Goal: Use online tool/utility: Utilize a website feature to perform a specific function

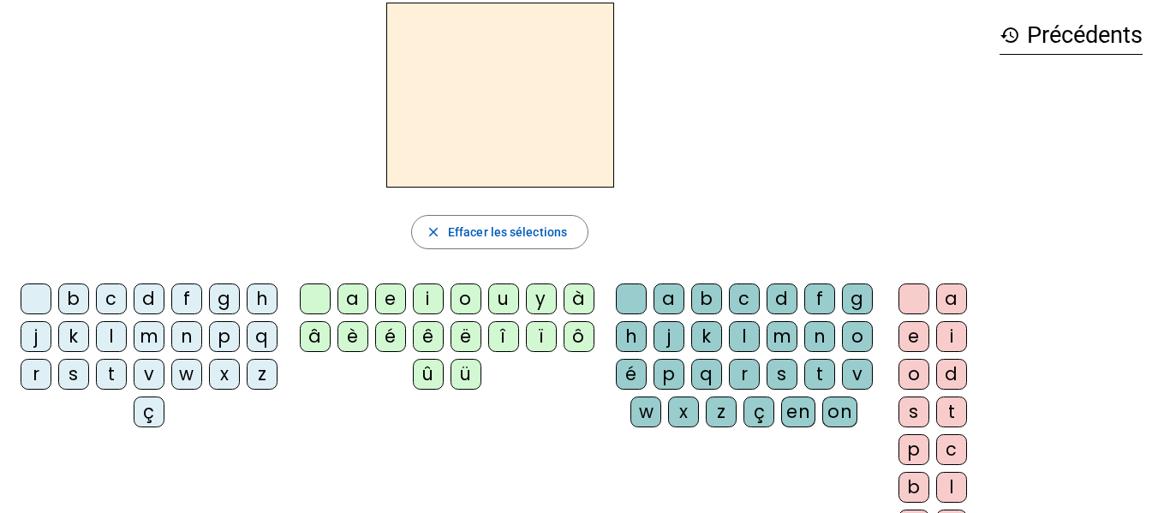
scroll to position [81, 0]
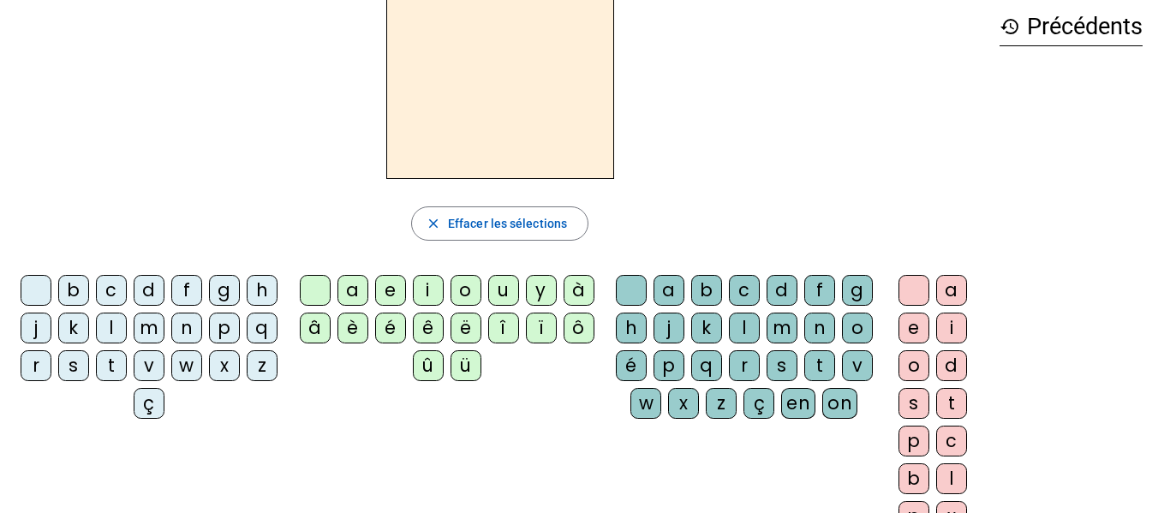
click at [434, 295] on div "i" at bounding box center [428, 290] width 31 height 31
click at [760, 338] on div "l" at bounding box center [744, 328] width 31 height 31
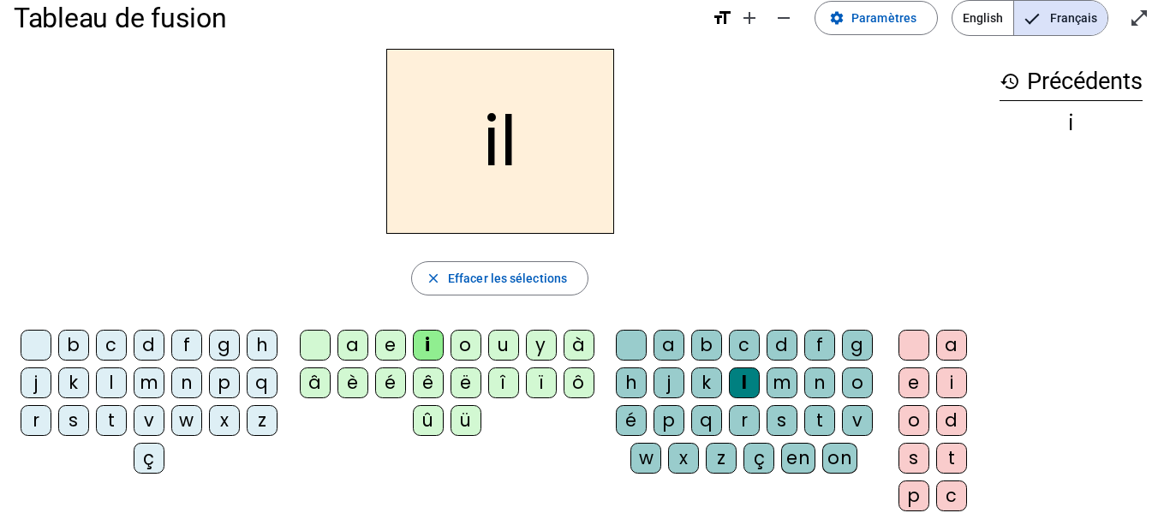
click at [165, 388] on div "m" at bounding box center [149, 383] width 31 height 31
click at [684, 339] on div "a" at bounding box center [669, 345] width 31 height 31
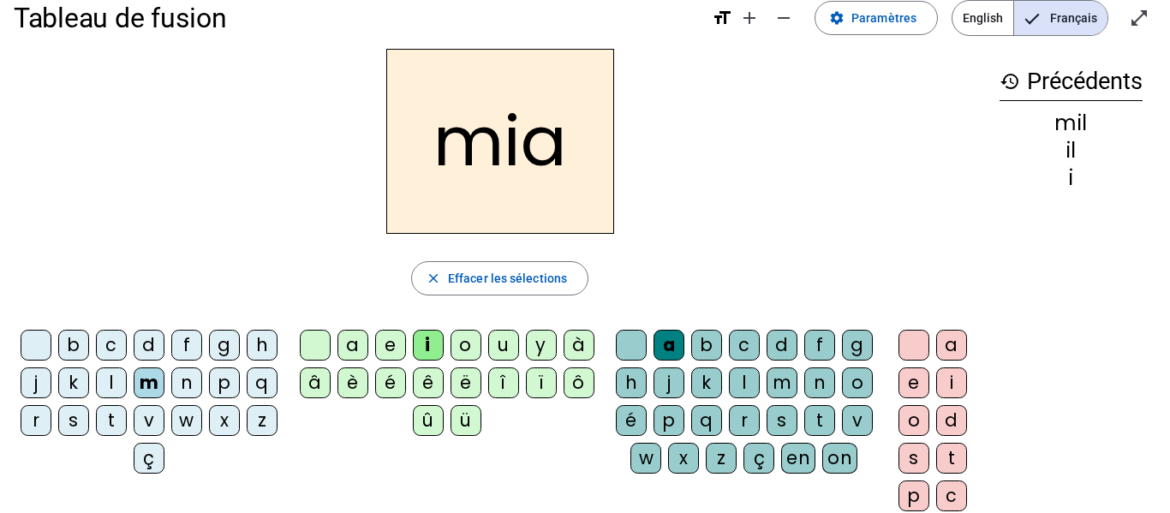
click at [684, 339] on div "a" at bounding box center [669, 345] width 31 height 31
click at [760, 393] on div "l" at bounding box center [744, 383] width 31 height 31
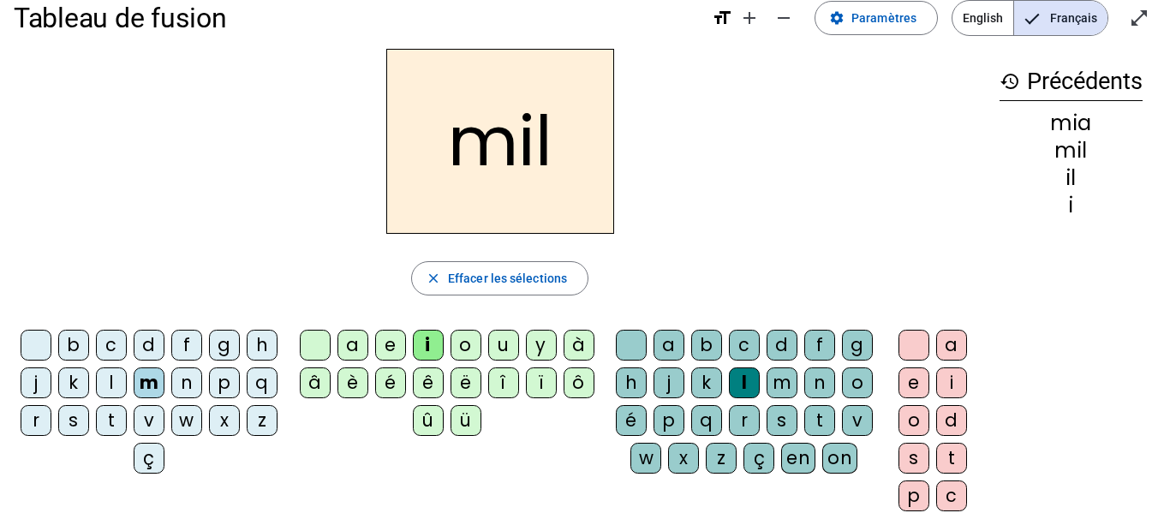
click at [360, 333] on div "a" at bounding box center [353, 345] width 31 height 31
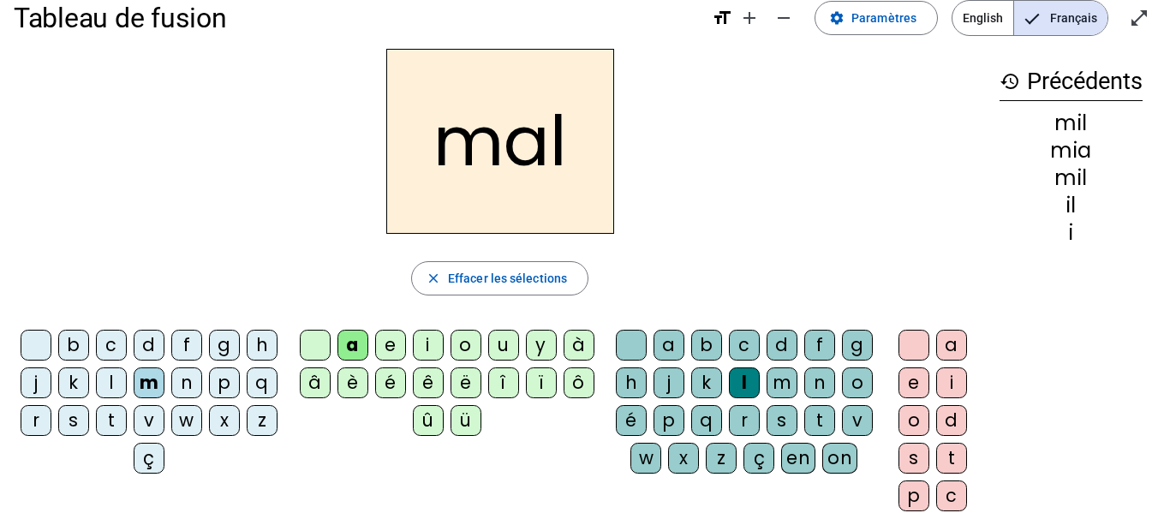
click at [760, 385] on div "l" at bounding box center [744, 383] width 31 height 31
click at [636, 332] on div at bounding box center [631, 345] width 31 height 31
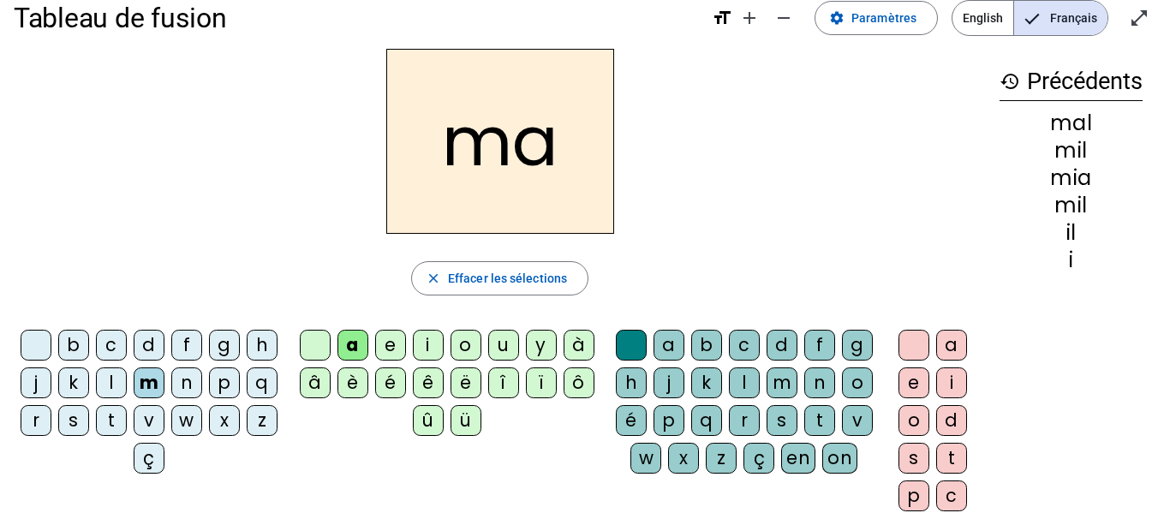
click at [127, 379] on div "l" at bounding box center [111, 383] width 31 height 31
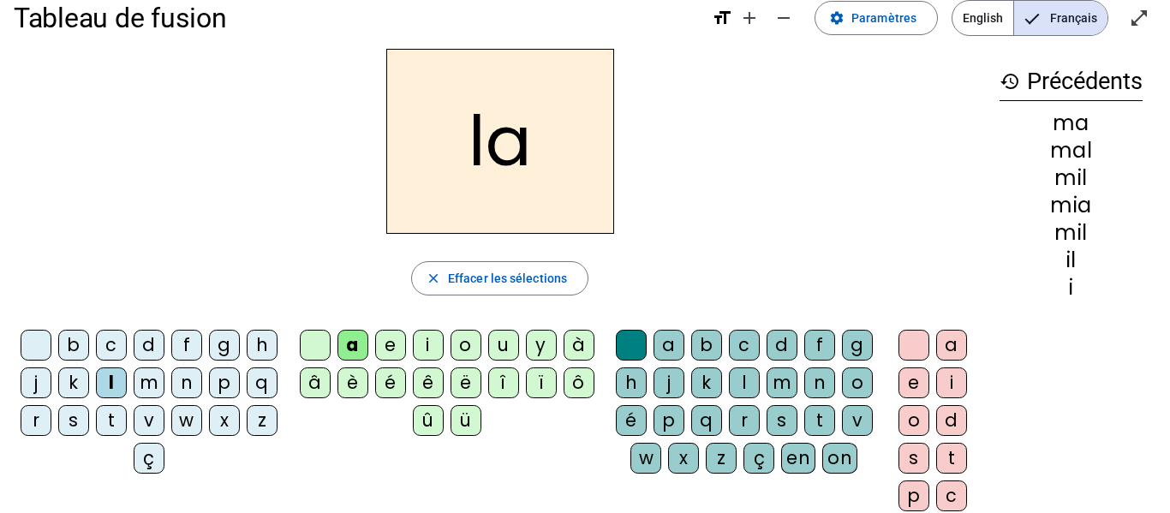
click at [506, 341] on div "u" at bounding box center [503, 345] width 31 height 31
click at [165, 346] on div "d" at bounding box center [149, 345] width 31 height 31
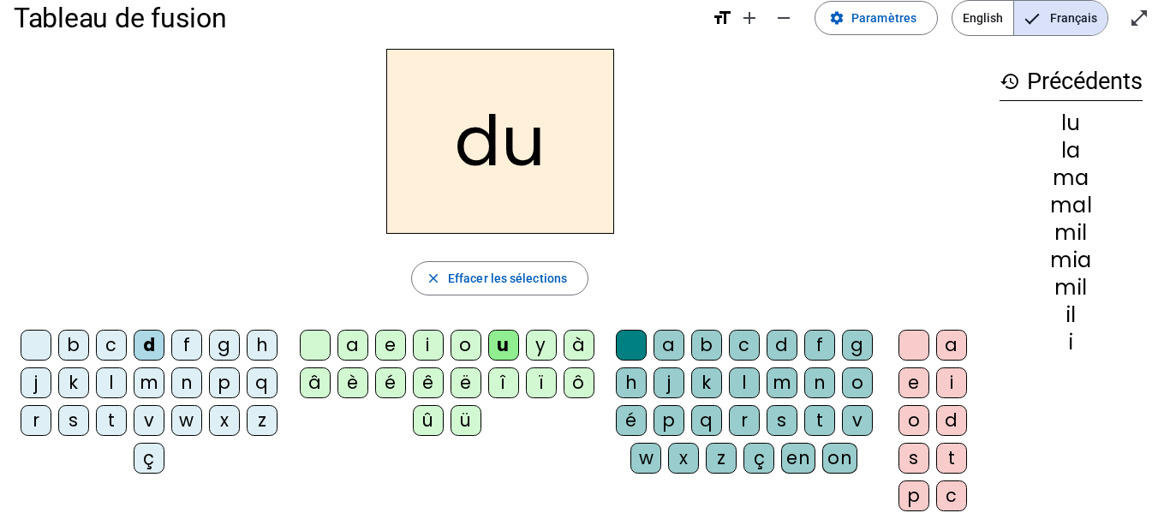
click at [127, 408] on div "t" at bounding box center [111, 420] width 31 height 31
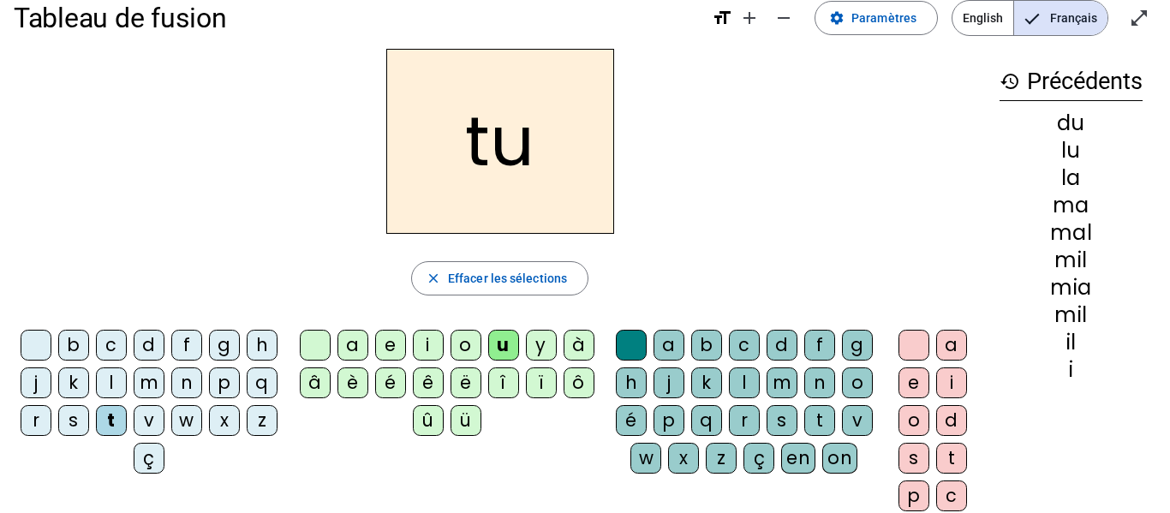
click at [390, 349] on div "e" at bounding box center [390, 345] width 31 height 31
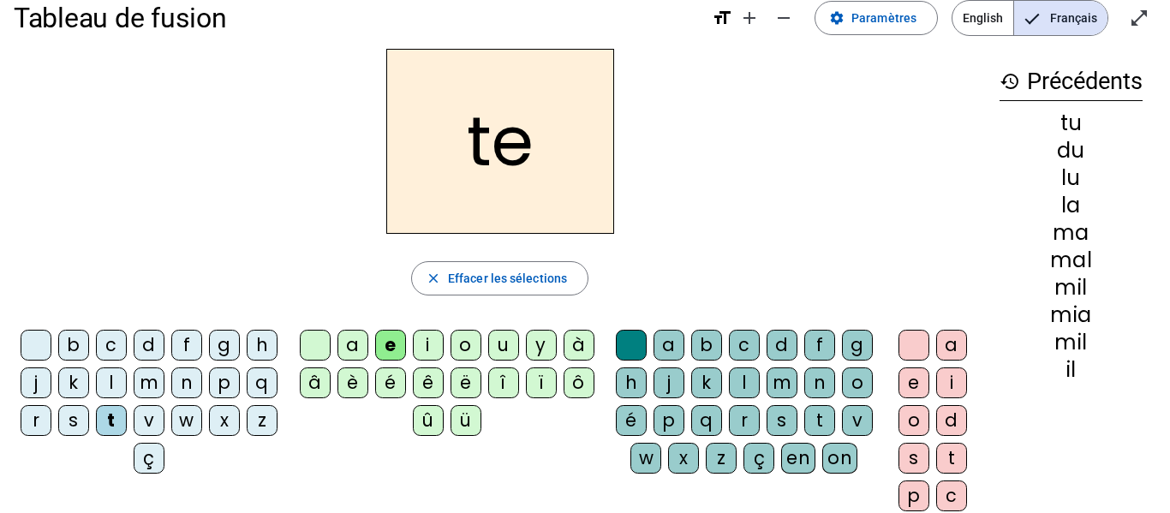
click at [159, 349] on div "d" at bounding box center [149, 345] width 31 height 31
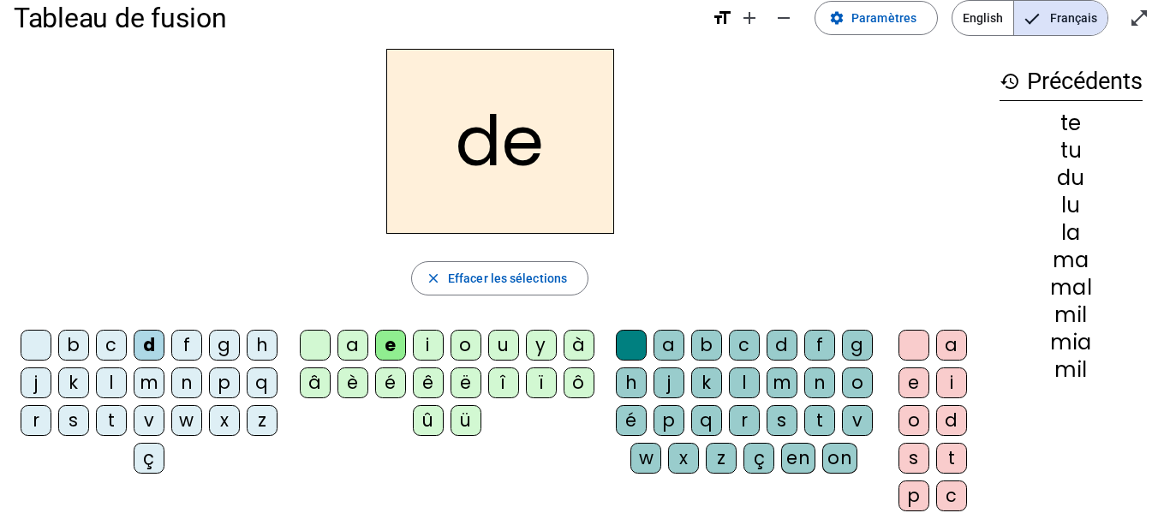
click at [51, 391] on div "j" at bounding box center [36, 383] width 31 height 31
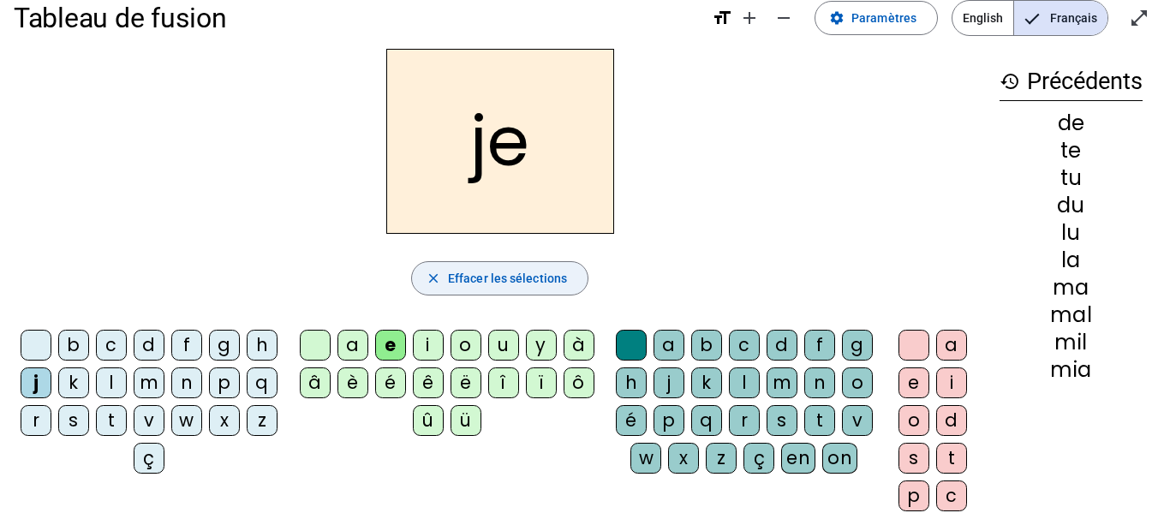
click at [438, 275] on mat-icon "close" at bounding box center [433, 278] width 15 height 15
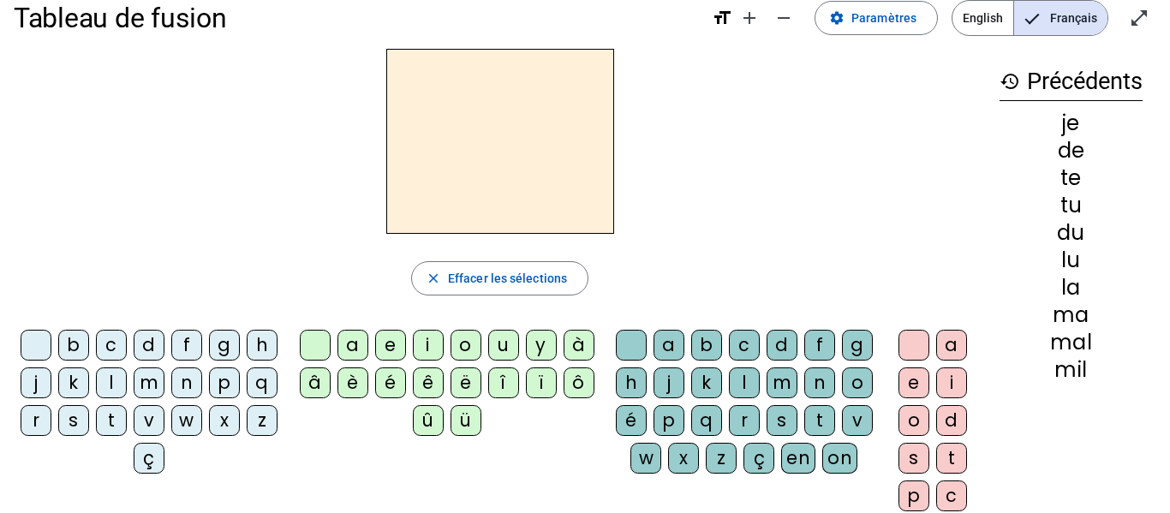
click at [434, 342] on div "i" at bounding box center [428, 345] width 31 height 31
click at [760, 378] on div "l" at bounding box center [744, 383] width 31 height 31
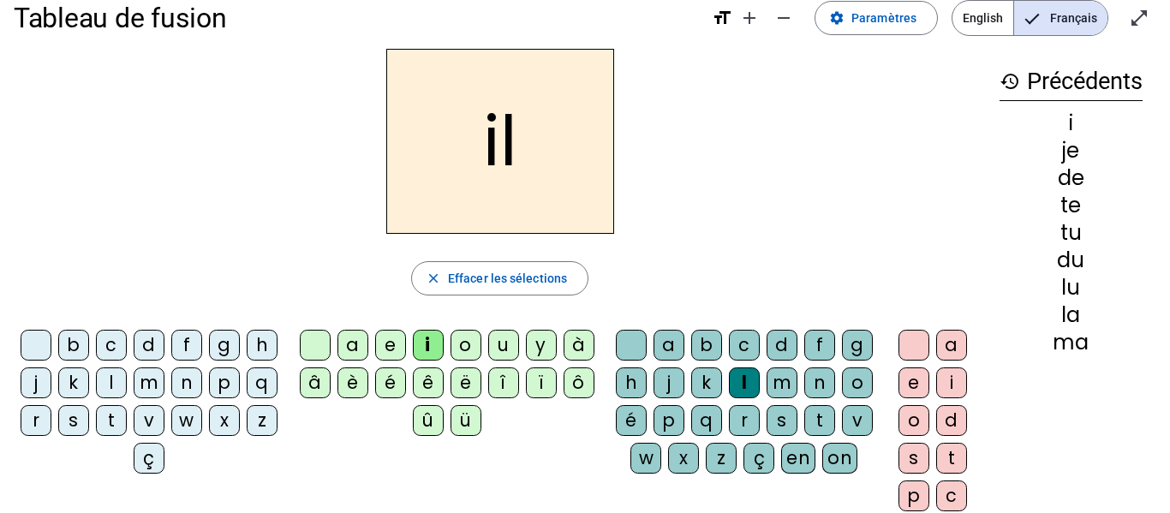
click at [165, 381] on div "m" at bounding box center [149, 383] width 31 height 31
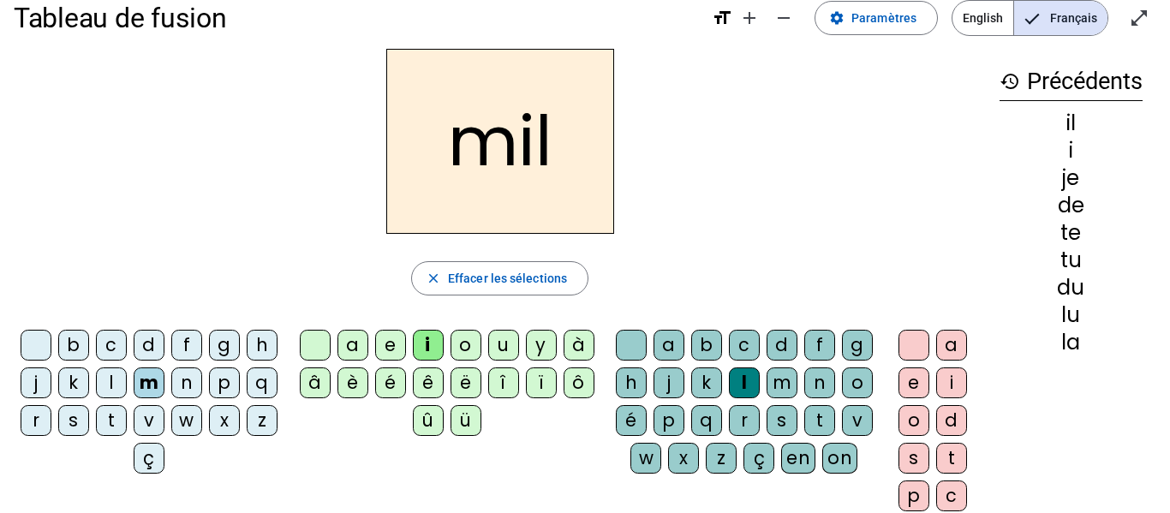
click at [348, 338] on div "a" at bounding box center [353, 345] width 31 height 31
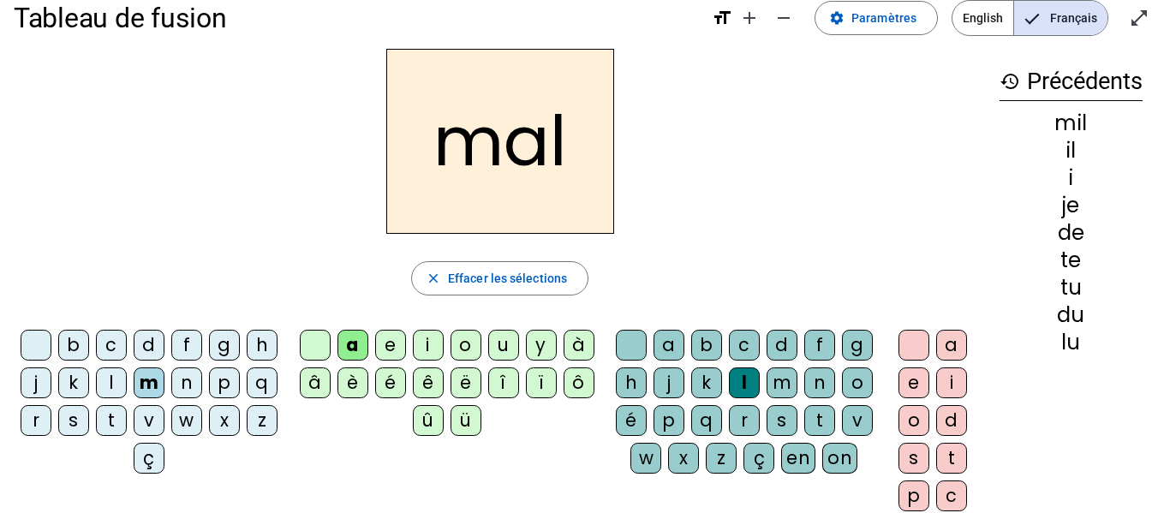
click at [647, 330] on div at bounding box center [631, 345] width 31 height 31
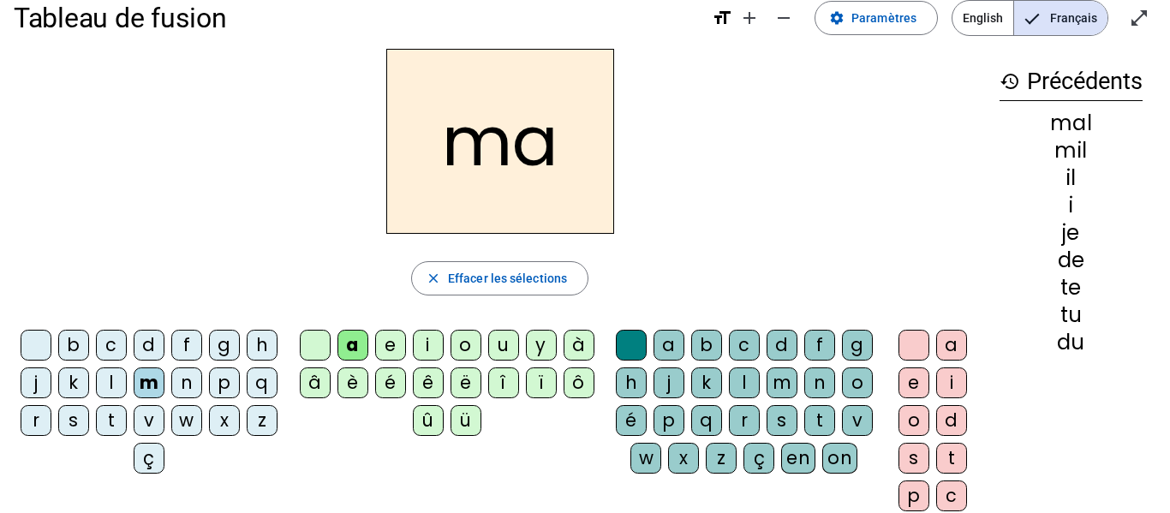
click at [127, 376] on div "l" at bounding box center [111, 383] width 31 height 31
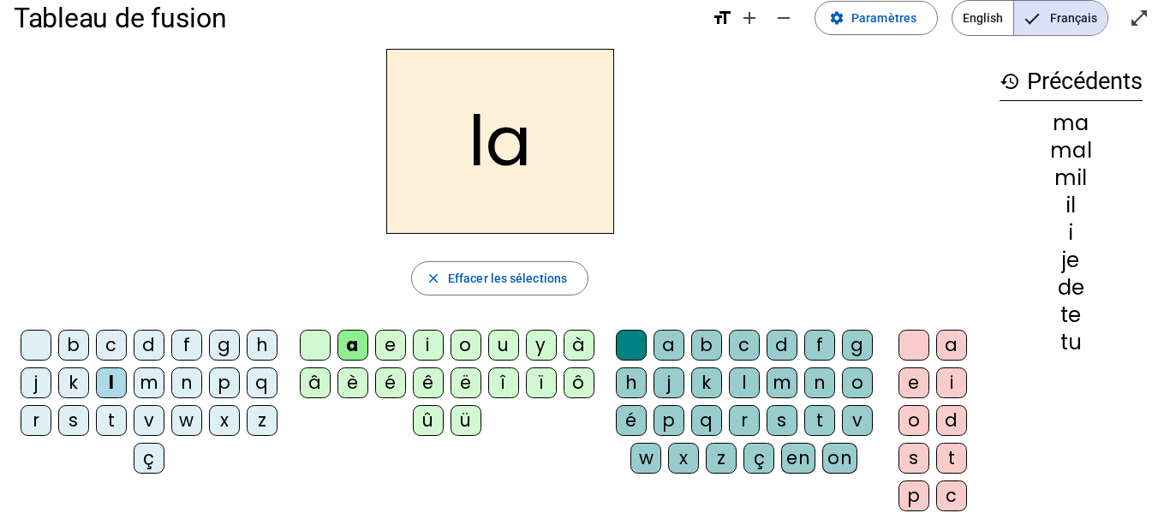
click at [509, 342] on div "u" at bounding box center [503, 345] width 31 height 31
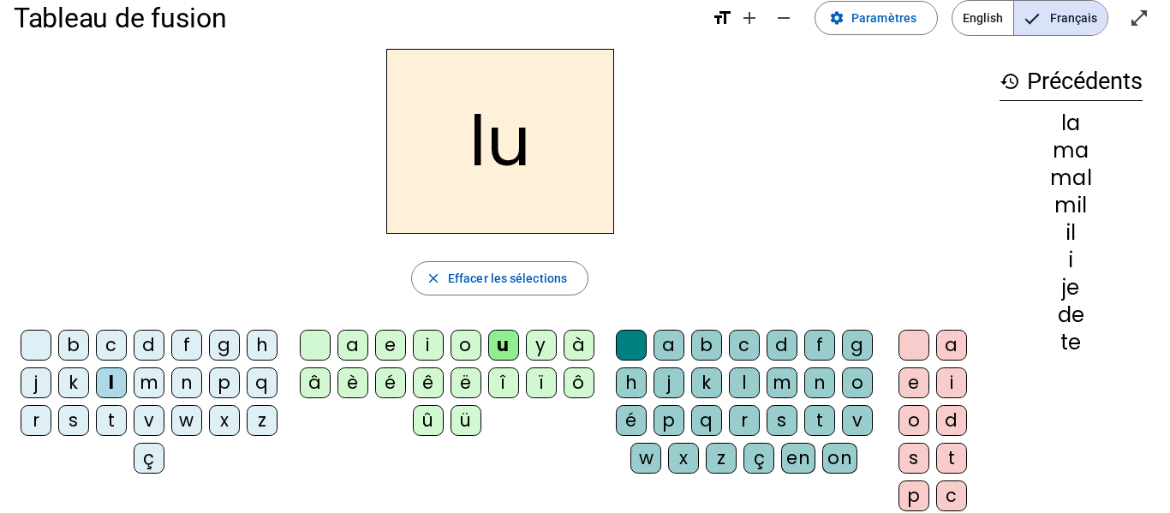
click at [165, 334] on div "d" at bounding box center [149, 345] width 31 height 31
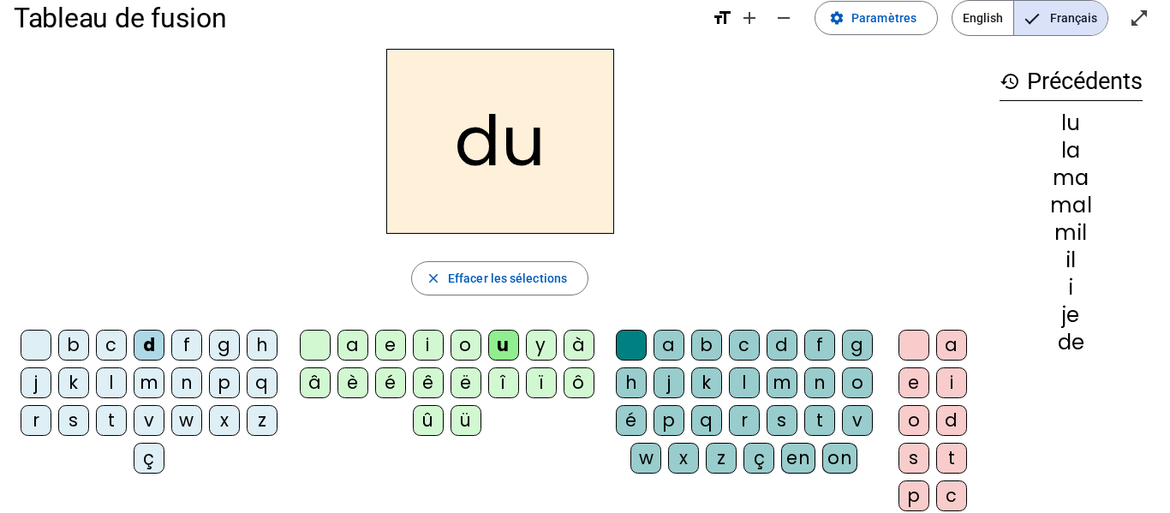
click at [127, 418] on div "t" at bounding box center [111, 420] width 31 height 31
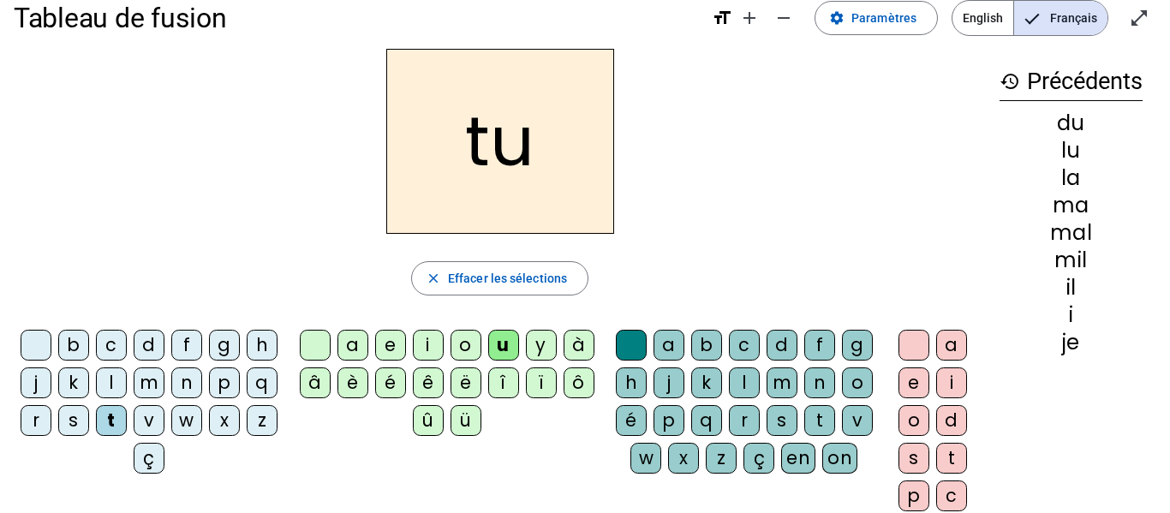
click at [379, 343] on div "e" at bounding box center [390, 345] width 31 height 31
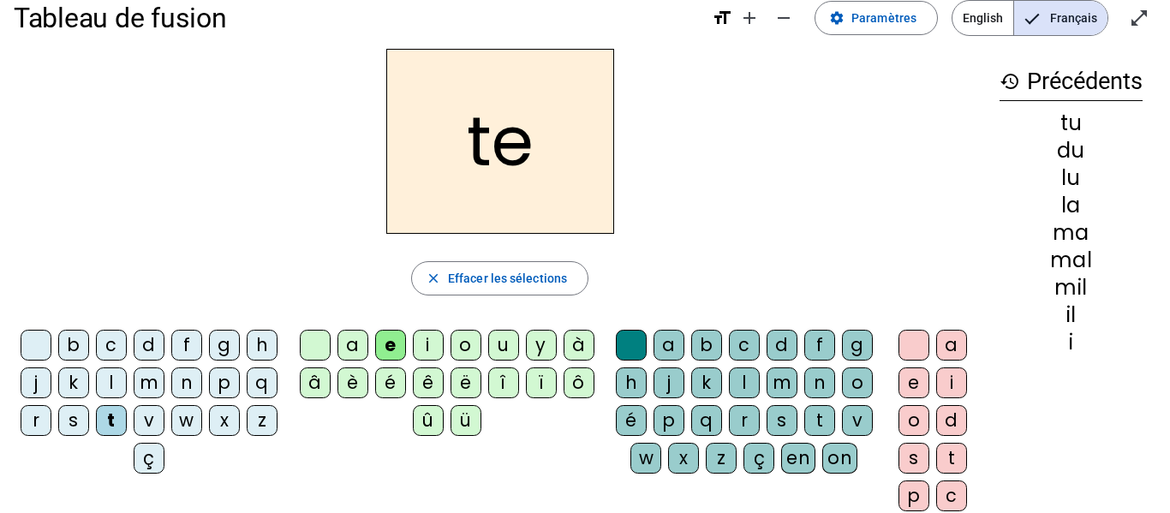
click at [165, 340] on div "d" at bounding box center [149, 345] width 31 height 31
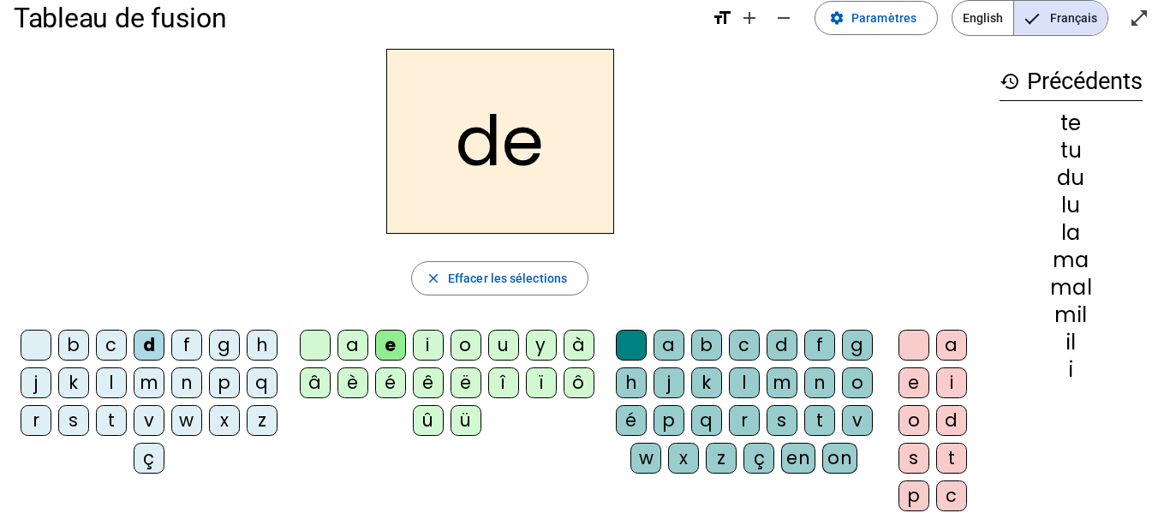
click at [51, 388] on div "j" at bounding box center [36, 383] width 31 height 31
